Goal: Find specific page/section: Find specific page/section

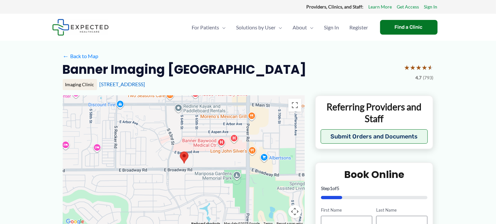
drag, startPoint x: 181, startPoint y: 189, endPoint x: 183, endPoint y: 204, distance: 14.8
click at [182, 205] on div at bounding box center [184, 160] width 242 height 131
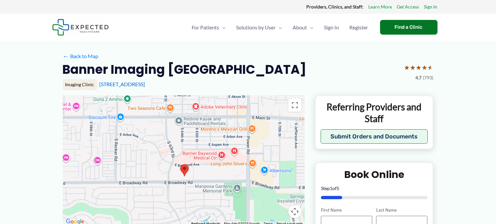
click at [184, 202] on div at bounding box center [184, 160] width 242 height 131
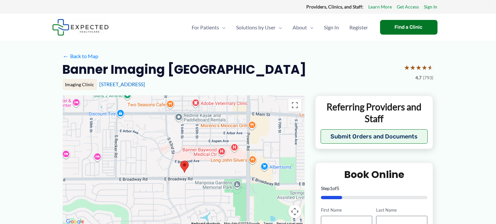
drag, startPoint x: 189, startPoint y: 178, endPoint x: 194, endPoint y: 146, distance: 32.4
click at [194, 147] on div at bounding box center [184, 160] width 242 height 131
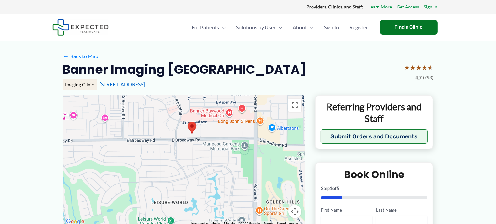
click at [177, 202] on div at bounding box center [184, 160] width 242 height 131
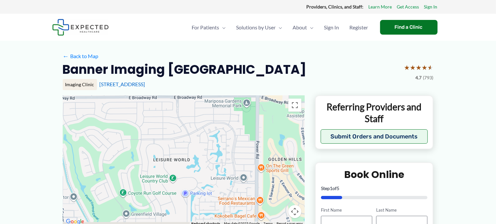
drag, startPoint x: 176, startPoint y: 185, endPoint x: 181, endPoint y: 93, distance: 91.6
click at [180, 104] on div at bounding box center [184, 160] width 242 height 131
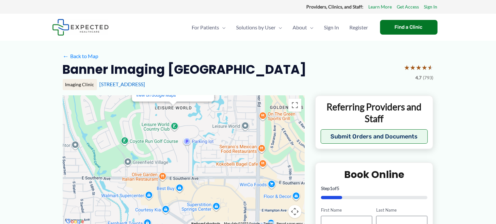
drag, startPoint x: 181, startPoint y: 93, endPoint x: 183, endPoint y: 74, distance: 19.0
click at [183, 74] on div "Banner Imaging [GEOGRAPHIC_DATA] ★ ★ ★ ★ ★ 4.7 (793) Imaging Clinic [STREET_ADD…" at bounding box center [248, 78] width 371 height 34
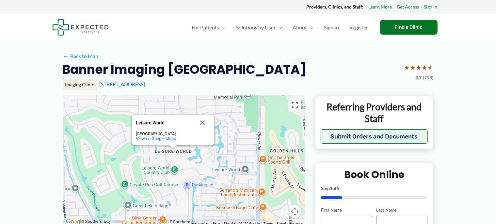
click at [183, 74] on h2 "Banner Imaging [GEOGRAPHIC_DATA]" at bounding box center [185, 69] width 244 height 16
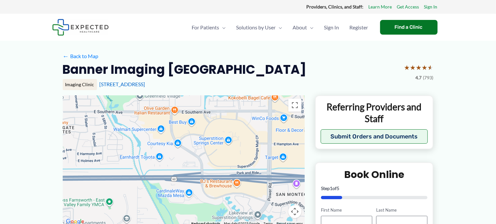
drag, startPoint x: 187, startPoint y: 171, endPoint x: 198, endPoint y: 81, distance: 90.9
click at [198, 95] on div "Leisure World Leisure [GEOGRAPHIC_DATA] View on Google Maps Use ctrl + scroll t…" at bounding box center [184, 160] width 242 height 131
drag, startPoint x: 198, startPoint y: 81, endPoint x: 191, endPoint y: 202, distance: 120.8
drag, startPoint x: 199, startPoint y: 94, endPoint x: 198, endPoint y: 181, distance: 87.2
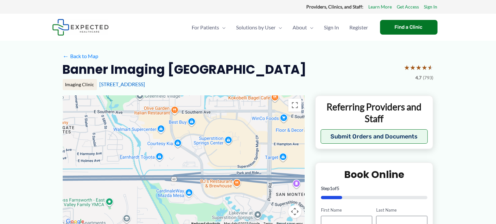
click at [228, 113] on div "Leisure World Leisure [GEOGRAPHIC_DATA] View on Google Maps" at bounding box center [184, 160] width 242 height 131
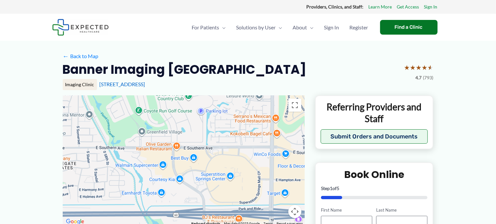
drag, startPoint x: 229, startPoint y: 113, endPoint x: 236, endPoint y: 212, distance: 99.6
click at [236, 212] on div "Leisure World Leisure [GEOGRAPHIC_DATA] View on Google Maps" at bounding box center [184, 160] width 242 height 131
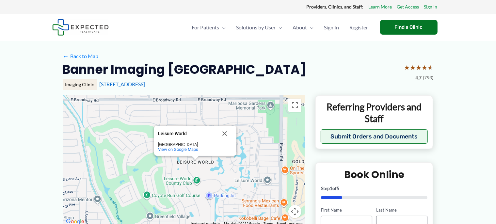
drag, startPoint x: 232, startPoint y: 132, endPoint x: 221, endPoint y: 216, distance: 84.7
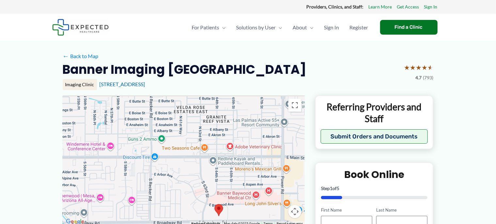
scroll to position [34, 0]
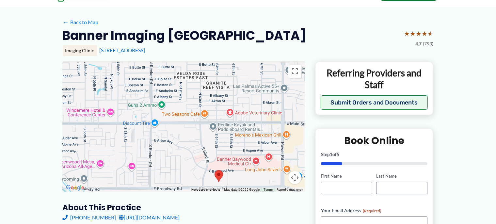
drag, startPoint x: 142, startPoint y: 113, endPoint x: 143, endPoint y: 235, distance: 121.5
click at [143, 192] on div "Leisure World Leisure [GEOGRAPHIC_DATA] View on Google Maps Use ctrl + scroll t…" at bounding box center [184, 126] width 242 height 131
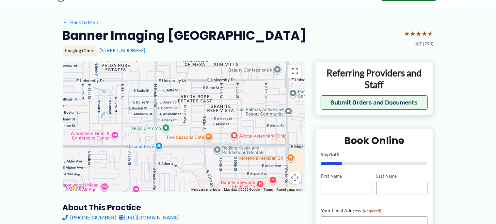
drag, startPoint x: 152, startPoint y: 185, endPoint x: 157, endPoint y: 99, distance: 86.1
click at [157, 99] on div "Leisure World Leisure [GEOGRAPHIC_DATA] View on Google Maps" at bounding box center [184, 126] width 242 height 131
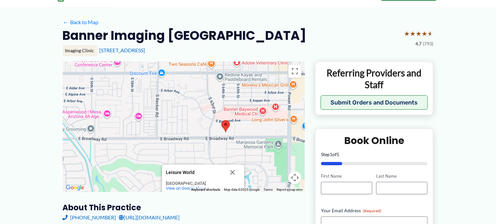
drag, startPoint x: 141, startPoint y: 152, endPoint x: 142, endPoint y: 92, distance: 60.1
click at [142, 92] on div "Leisure World Leisure [GEOGRAPHIC_DATA] View on Google Maps" at bounding box center [184, 126] width 242 height 131
click at [222, 119] on area at bounding box center [222, 119] width 0 height 0
click at [133, 50] on link "[STREET_ADDRESS]" at bounding box center [123, 50] width 46 height 6
